Goal: Check status: Check status

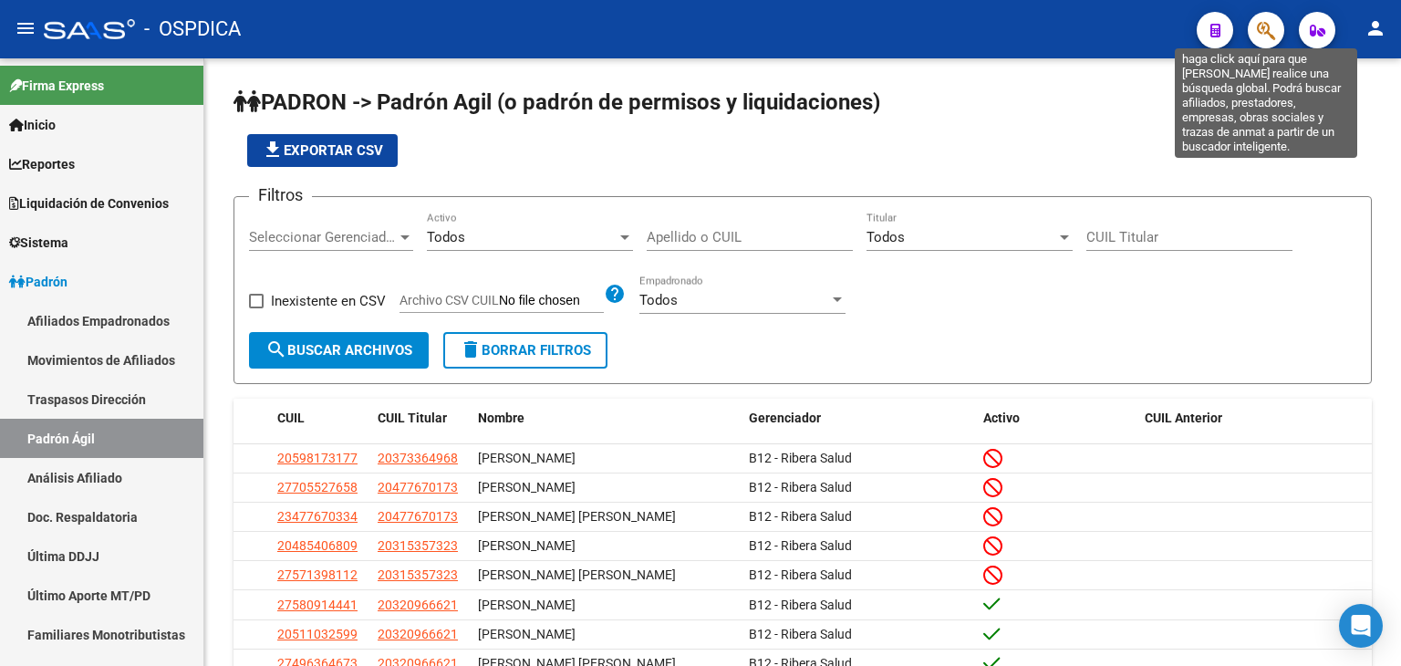
click at [1270, 30] on icon "button" at bounding box center [1266, 30] width 18 height 21
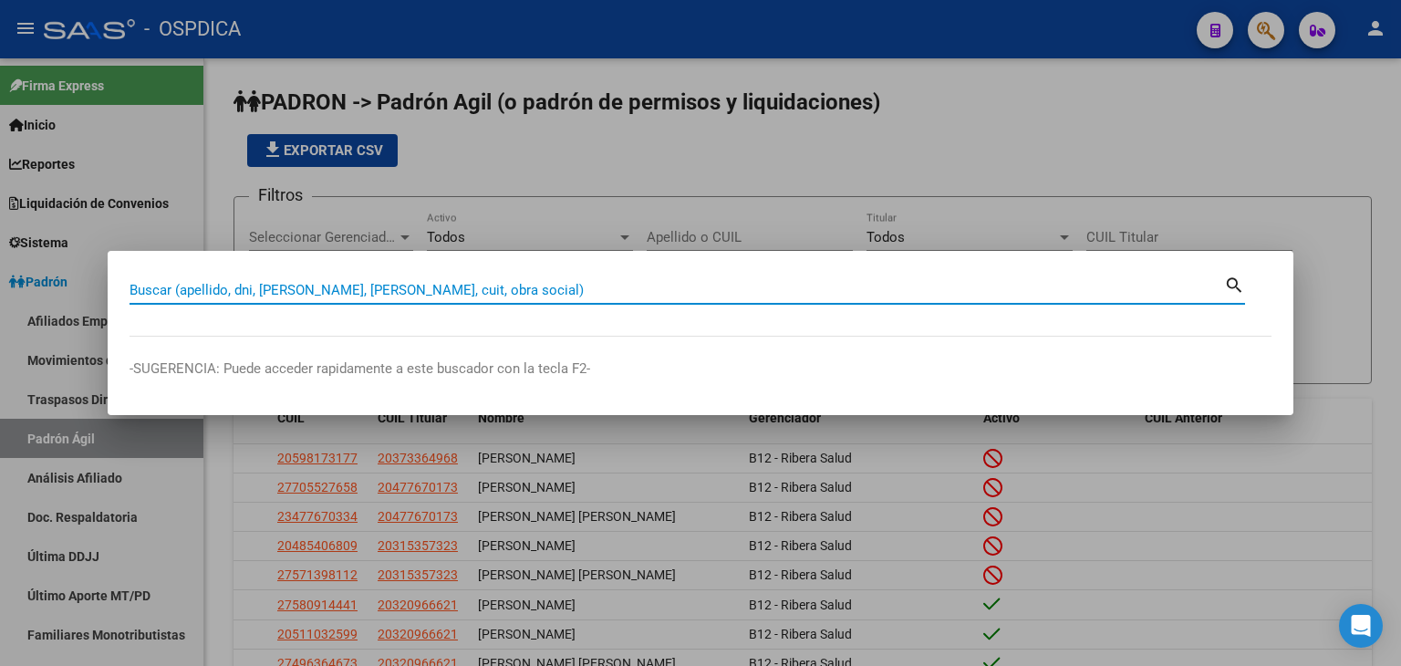
paste input "20049692044"
type input "20049692044"
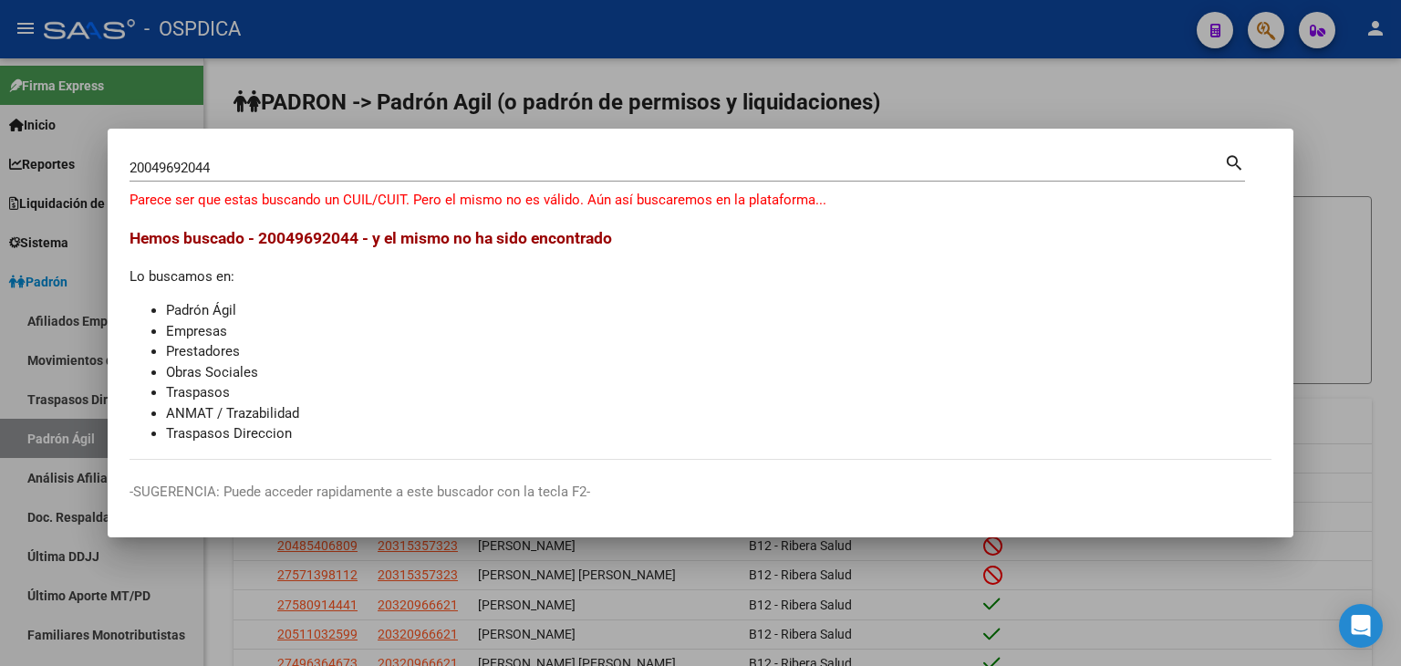
click at [1086, 92] on div at bounding box center [700, 333] width 1401 height 666
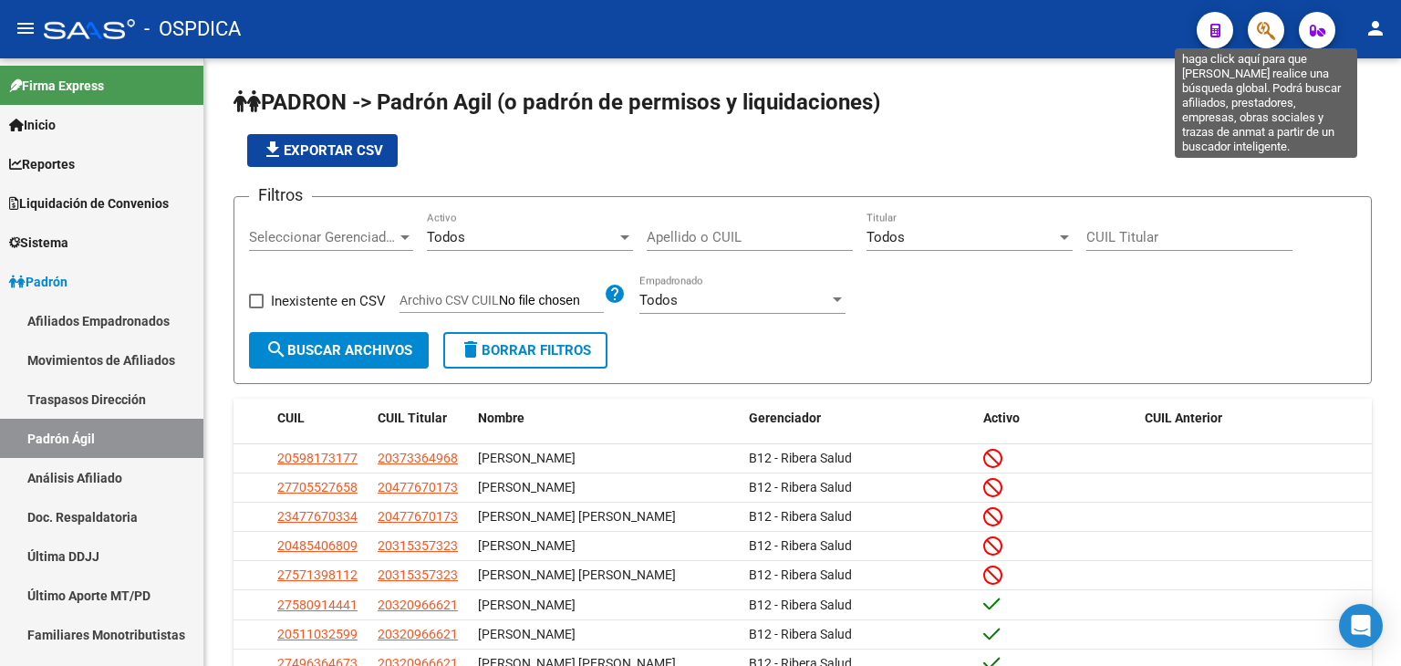
click at [1259, 27] on icon "button" at bounding box center [1266, 30] width 18 height 21
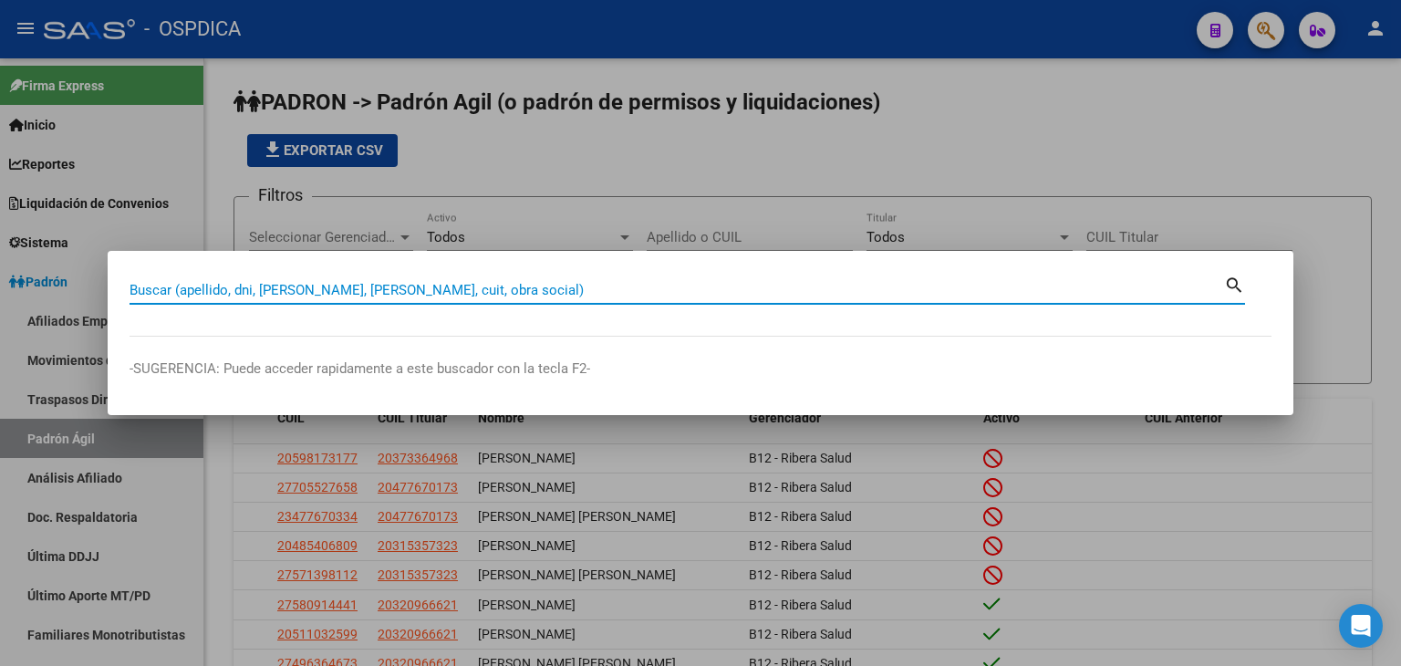
paste input "20174492477"
type input "20174492477"
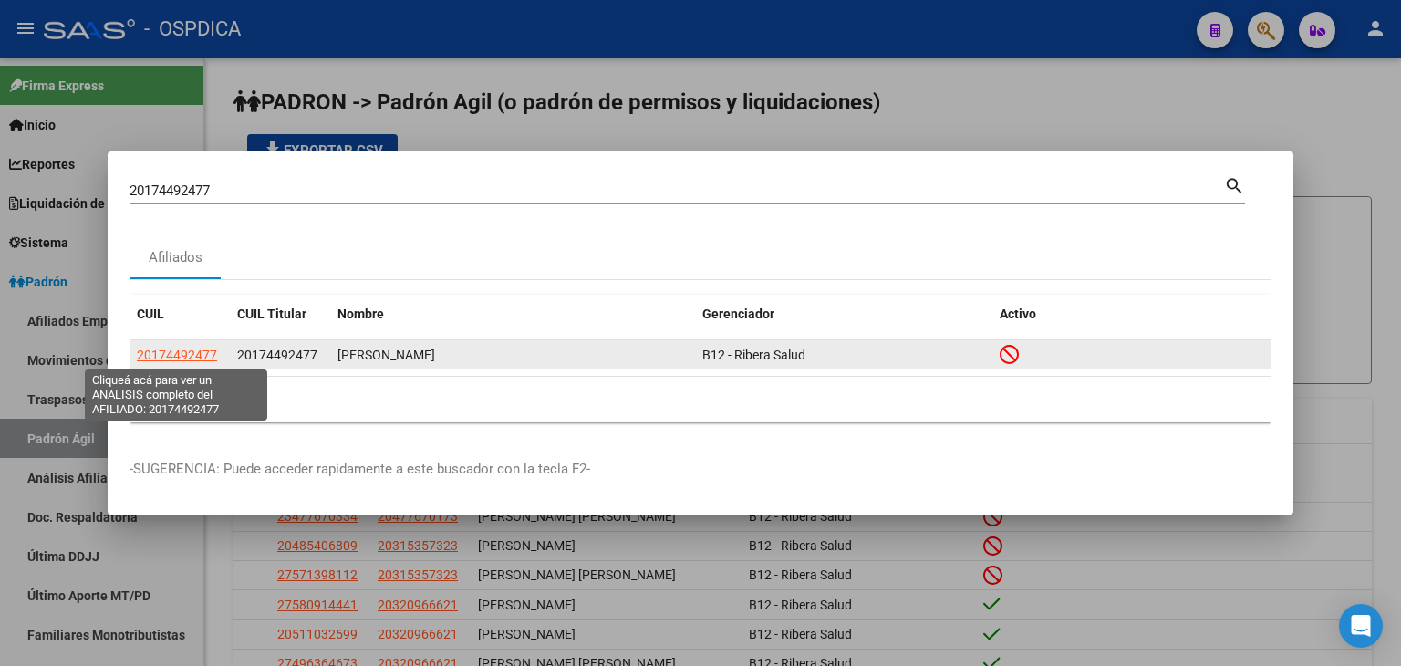
click at [188, 355] on span "20174492477" at bounding box center [177, 355] width 80 height 15
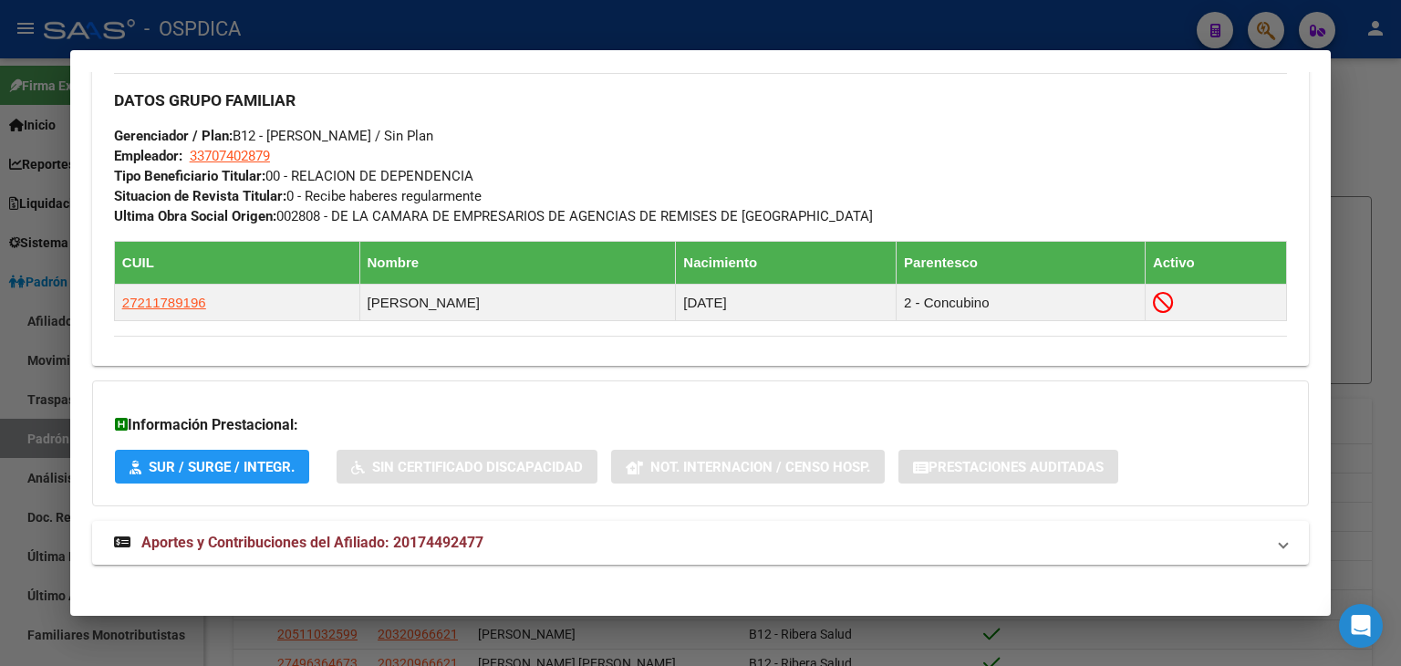
scroll to position [923, 0]
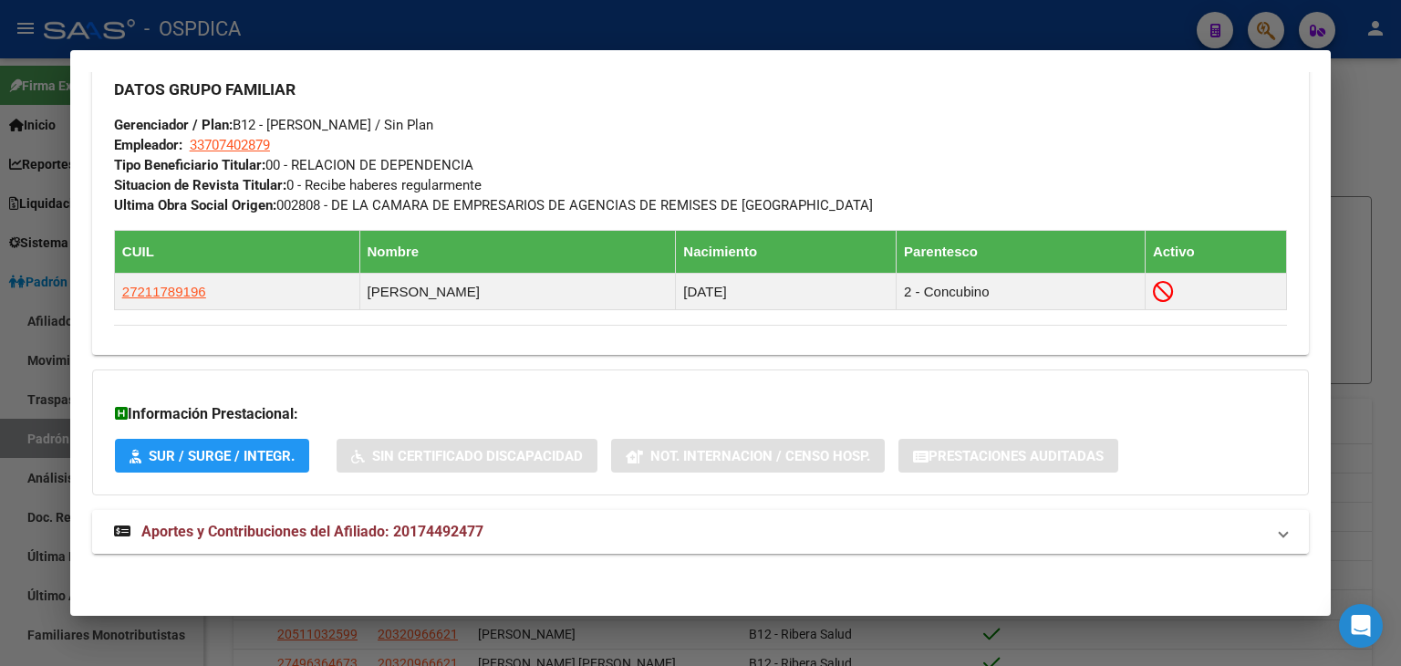
click at [265, 530] on span "Aportes y Contribuciones del Afiliado: 20174492477" at bounding box center [312, 531] width 342 height 17
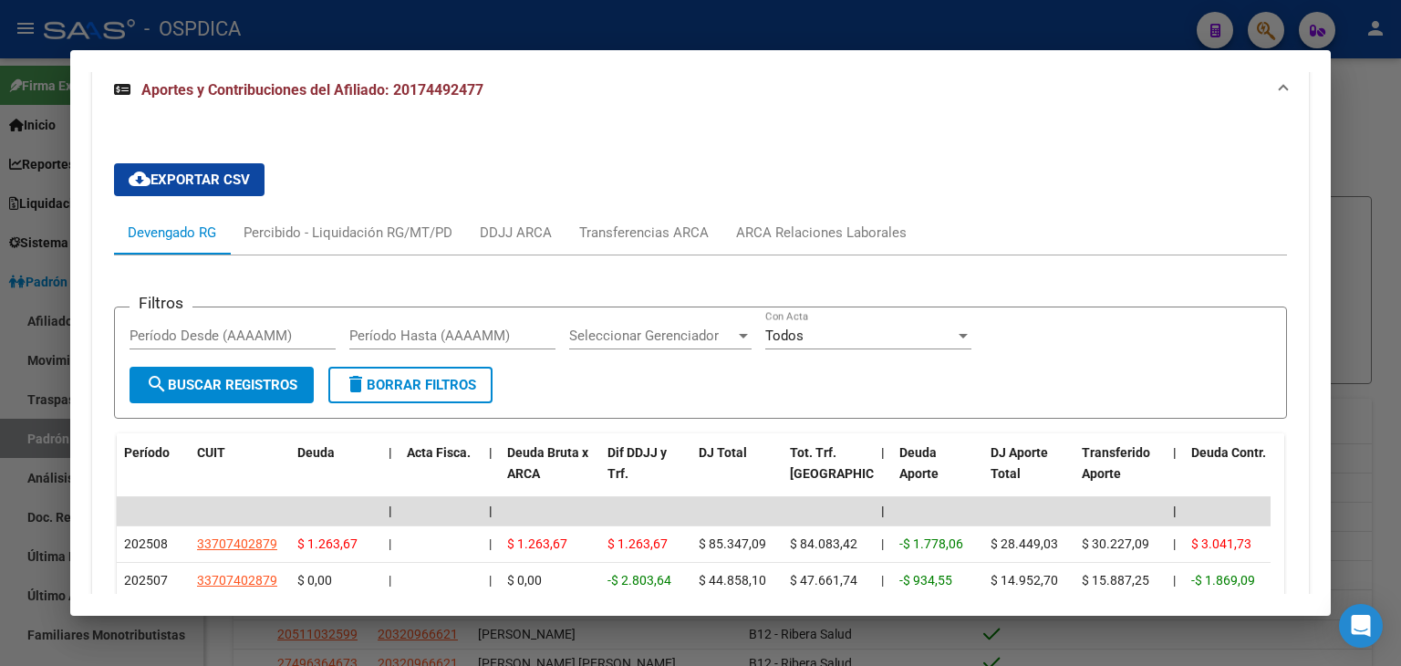
scroll to position [1524, 0]
